Goal: Task Accomplishment & Management: Manage account settings

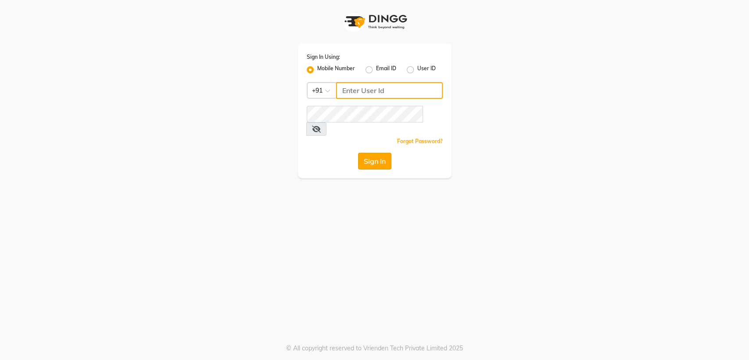
type input "8356041702"
click at [367, 154] on button "Sign In" at bounding box center [374, 161] width 33 height 17
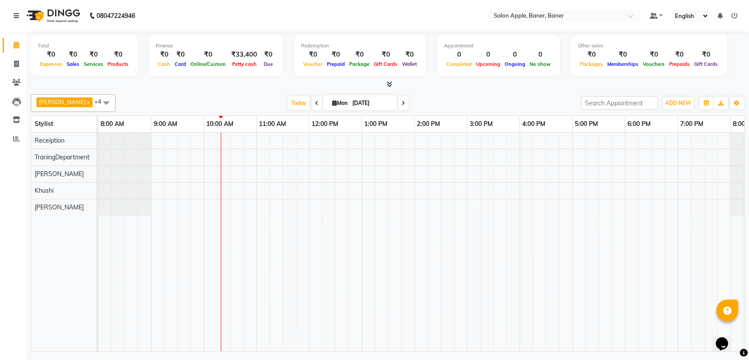
click at [315, 102] on icon at bounding box center [317, 103] width 4 height 5
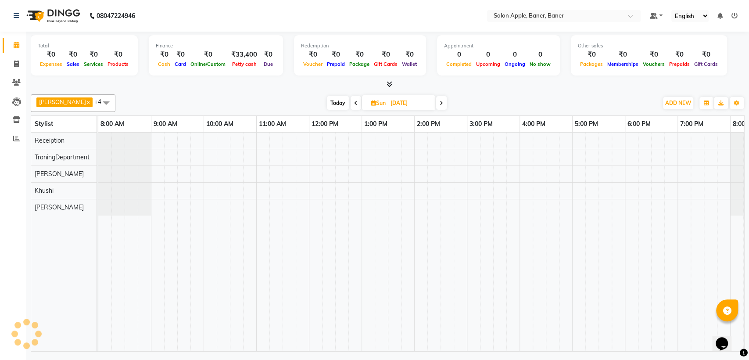
scroll to position [0, 39]
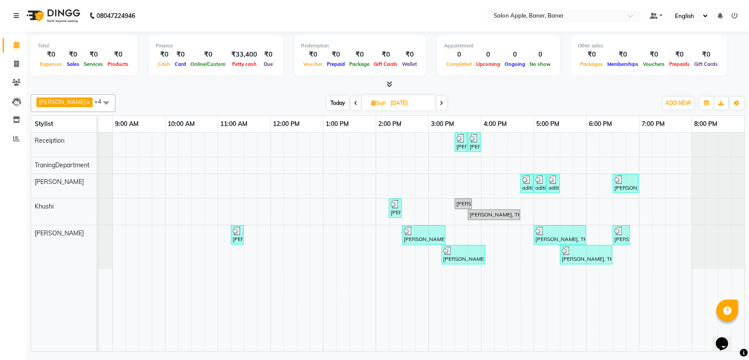
click at [354, 102] on icon at bounding box center [356, 103] width 4 height 5
type input "[DATE]"
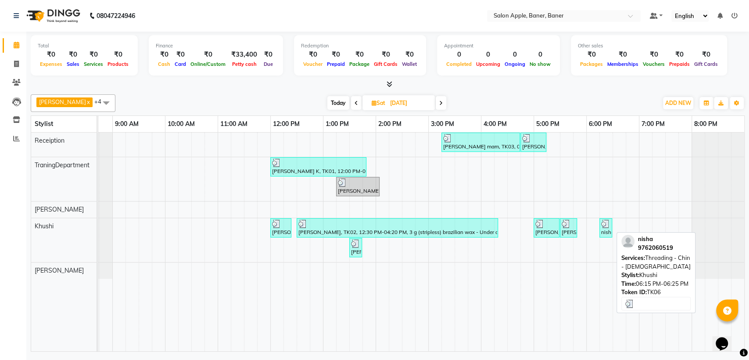
click at [605, 230] on div "nisha, TK06, 06:15 PM-06:25 PM, Threading - Chin - [DEMOGRAPHIC_DATA]" at bounding box center [606, 227] width 11 height 17
select select "3"
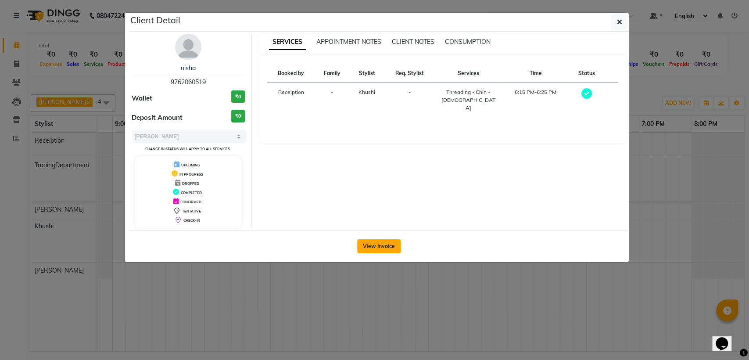
click at [392, 250] on button "View Invoice" at bounding box center [378, 246] width 43 height 14
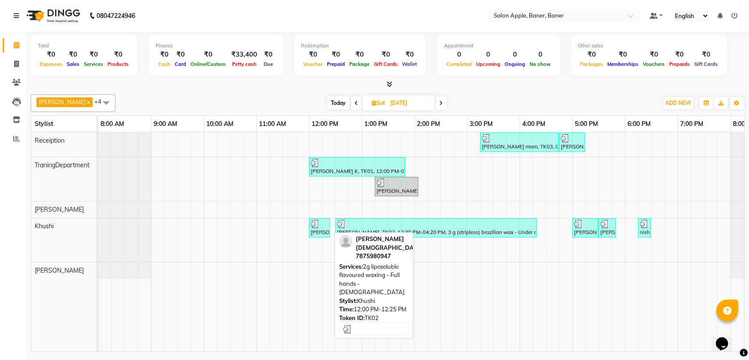
click at [317, 224] on img at bounding box center [315, 223] width 9 height 9
select select "3"
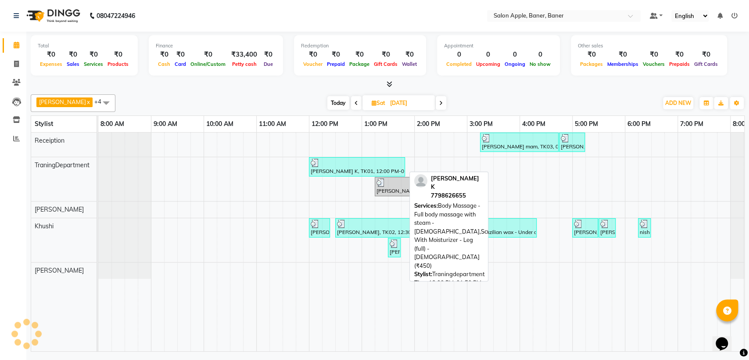
click at [348, 168] on div "[PERSON_NAME] K, TK01, 12:00 PM-01:50 PM, Body Massage - Full body massage with…" at bounding box center [357, 166] width 94 height 17
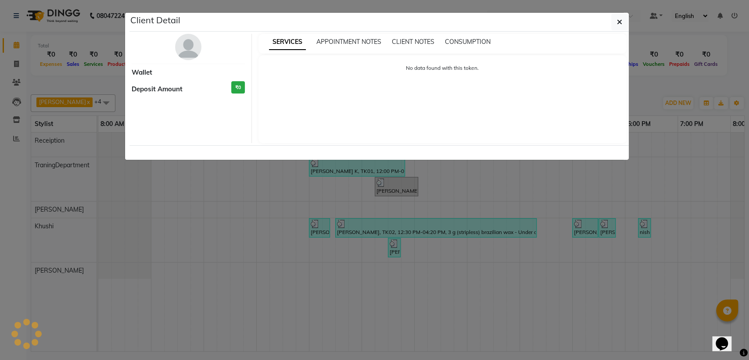
select select "3"
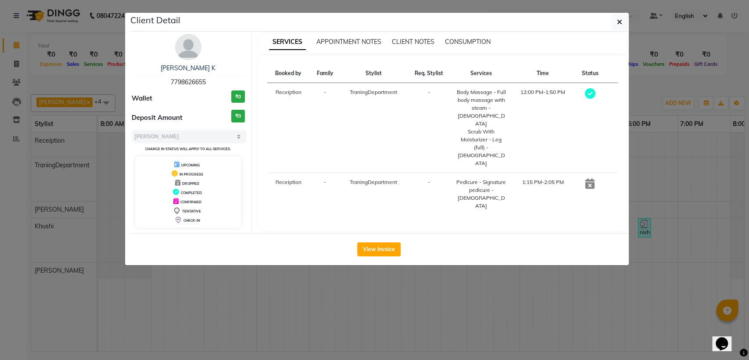
click at [444, 268] on ngb-modal-window "Client Detail [PERSON_NAME] K 7798626655 Wallet ₹0 Deposit Amount ₹0 Select MAR…" at bounding box center [374, 180] width 749 height 360
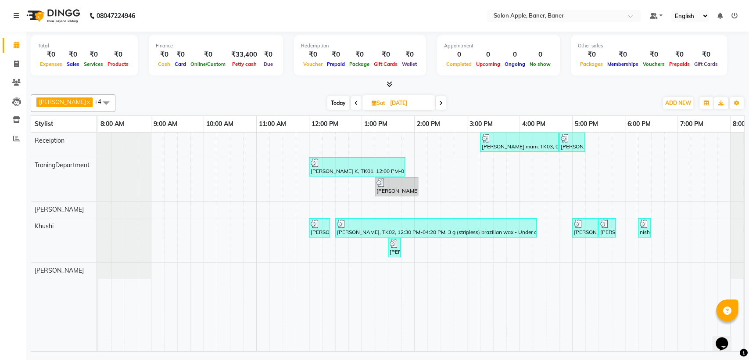
click at [334, 101] on span "Today" at bounding box center [338, 103] width 22 height 14
type input "[DATE]"
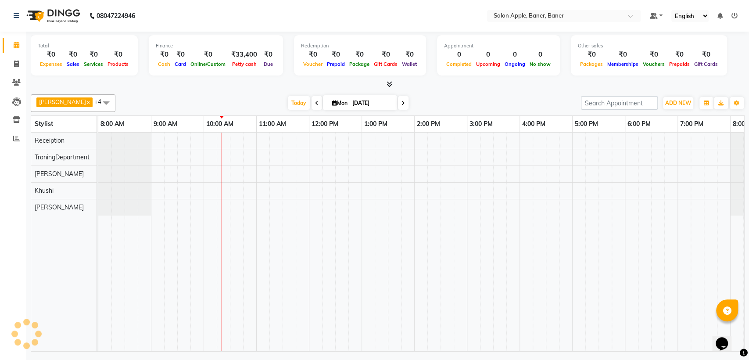
scroll to position [0, 39]
